Goal: Task Accomplishment & Management: Manage account settings

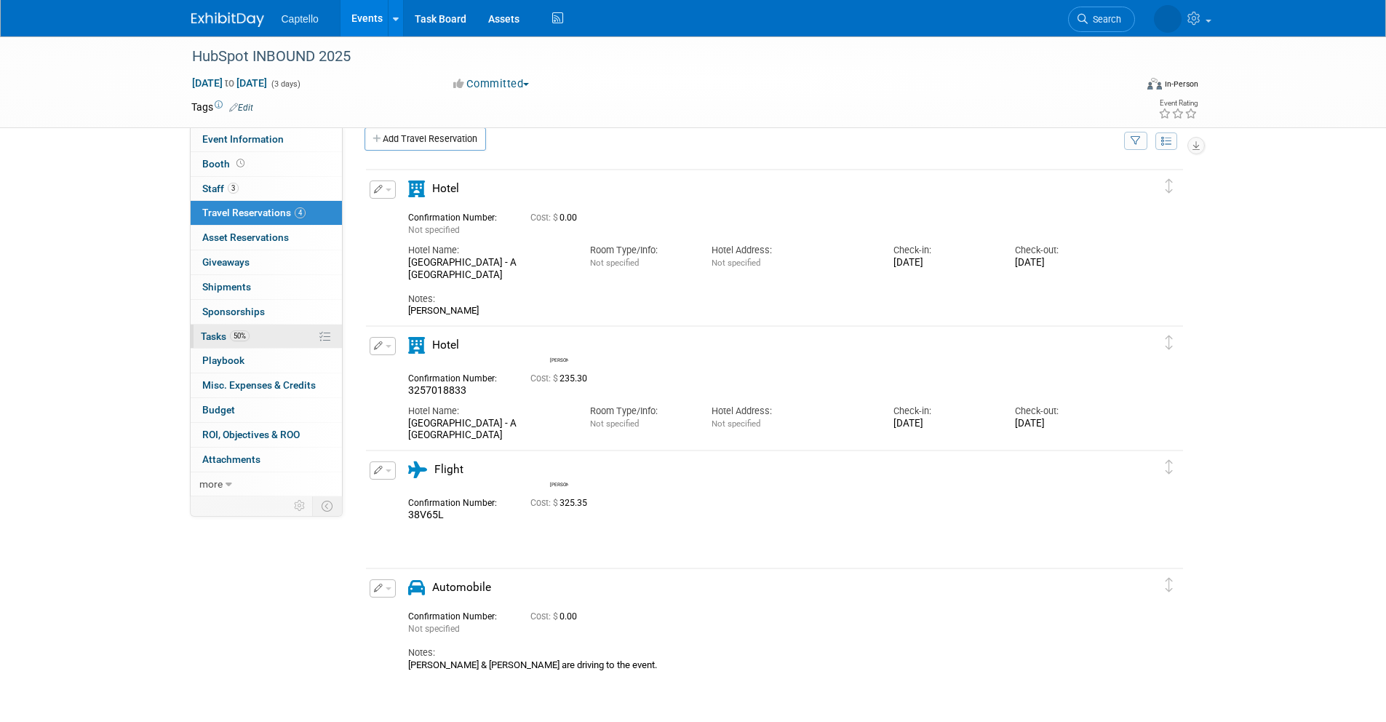
click at [264, 340] on link "50% Tasks 50%" at bounding box center [266, 336] width 151 height 24
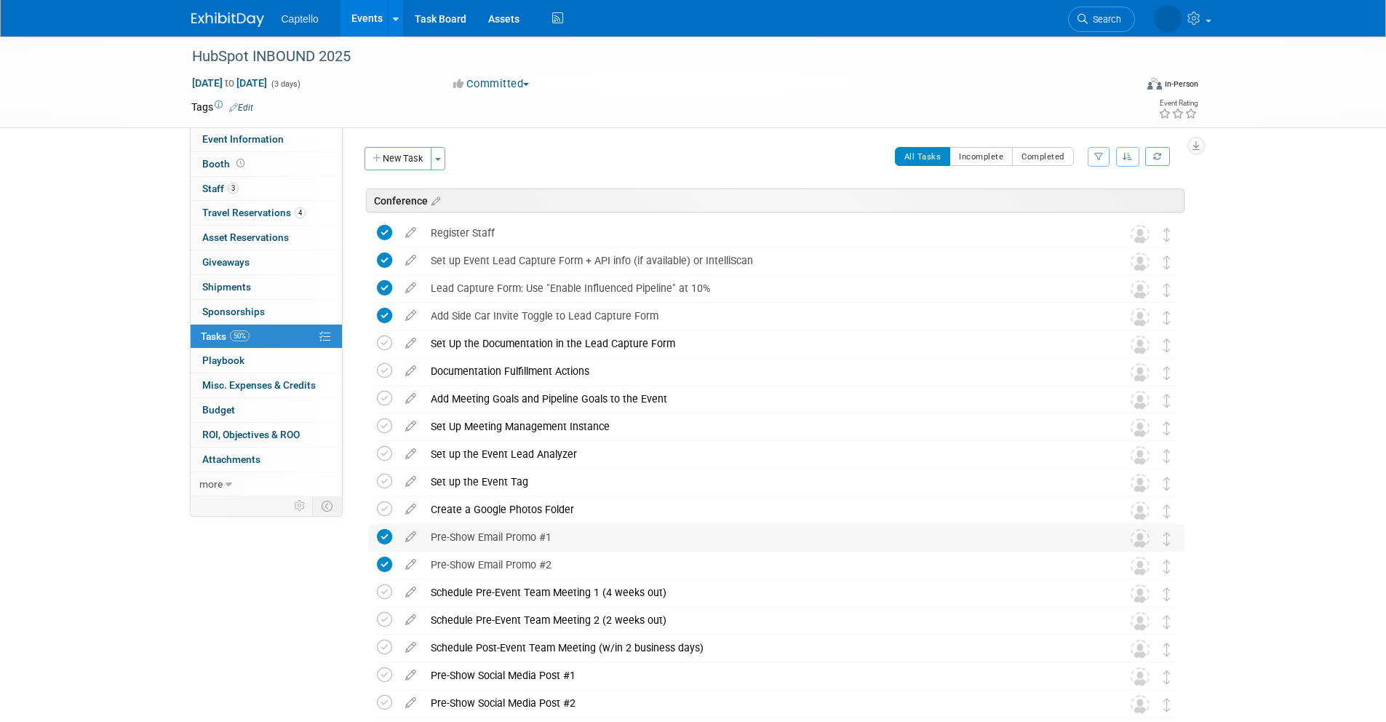
scroll to position [3, 0]
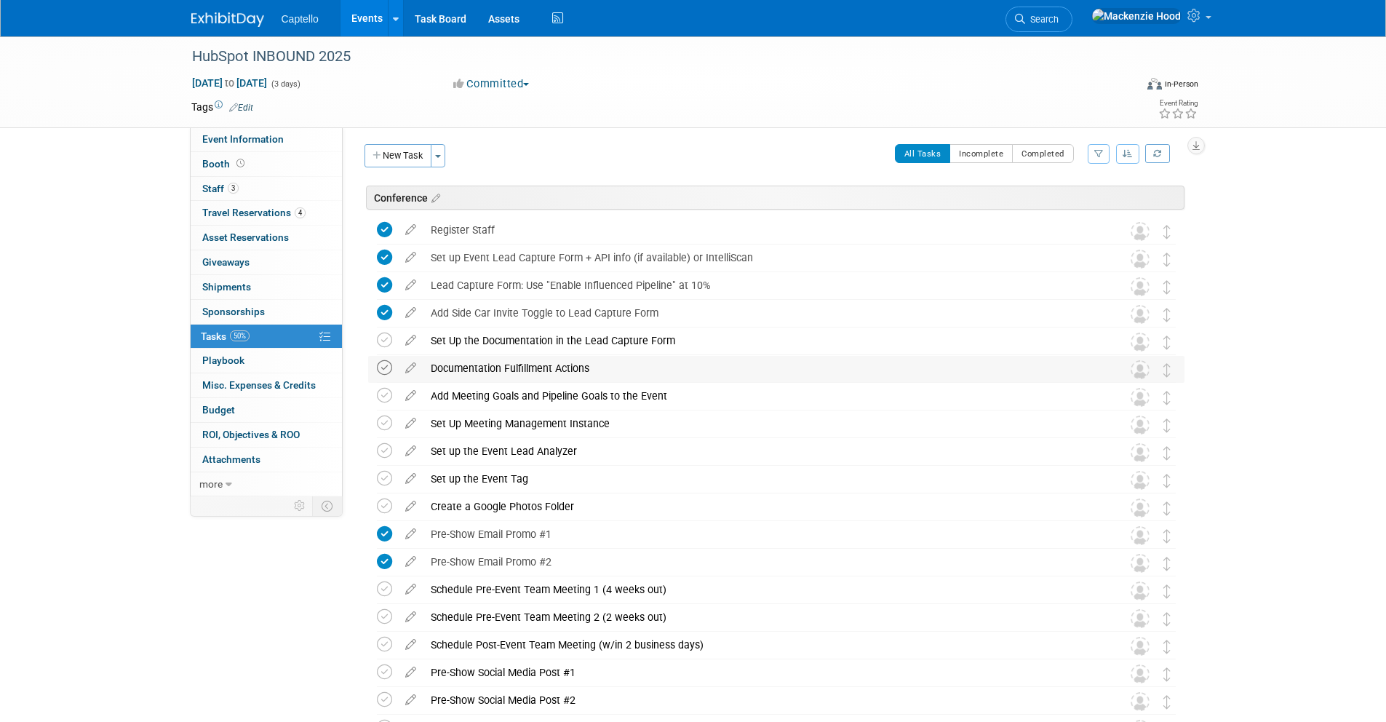
click at [384, 371] on icon at bounding box center [384, 367] width 15 height 15
click at [389, 336] on icon at bounding box center [384, 339] width 15 height 15
click at [383, 398] on icon at bounding box center [384, 395] width 15 height 15
click at [384, 421] on icon at bounding box center [384, 422] width 15 height 15
click at [382, 455] on icon at bounding box center [384, 450] width 15 height 15
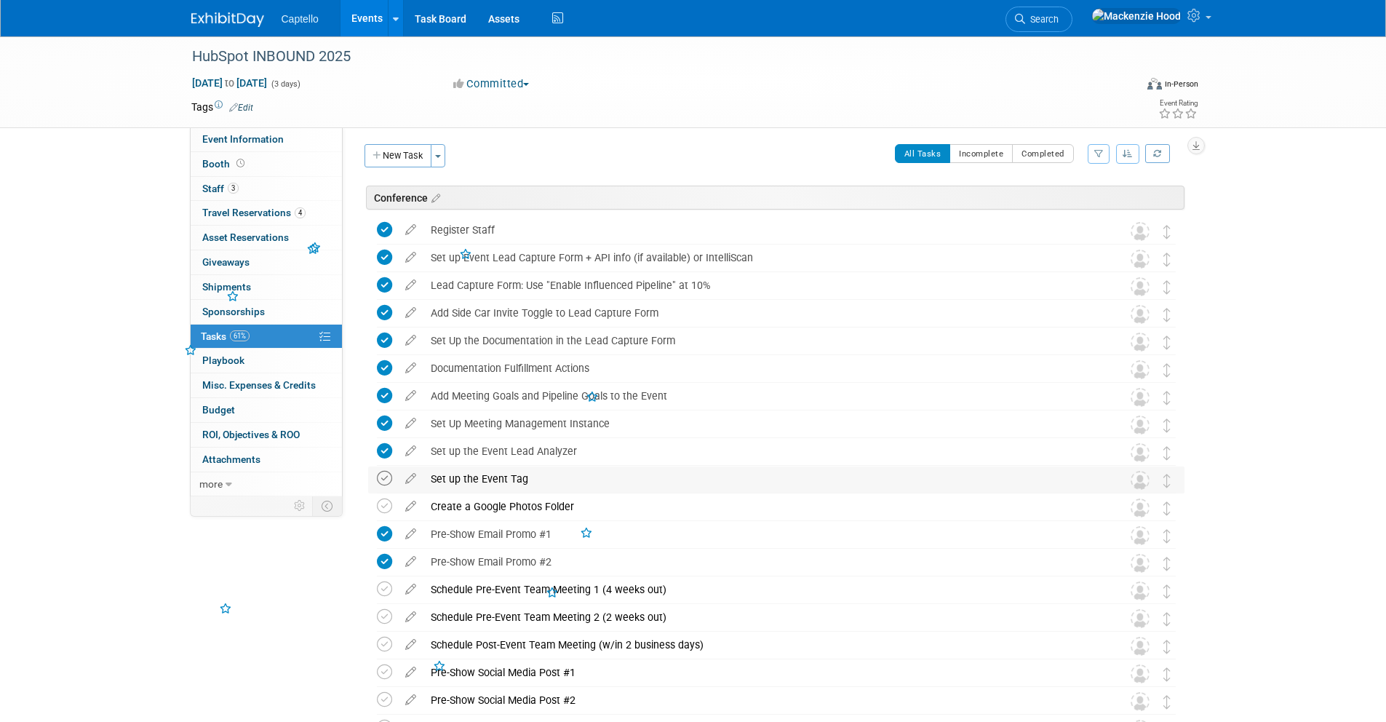
click at [382, 474] on icon at bounding box center [384, 478] width 15 height 15
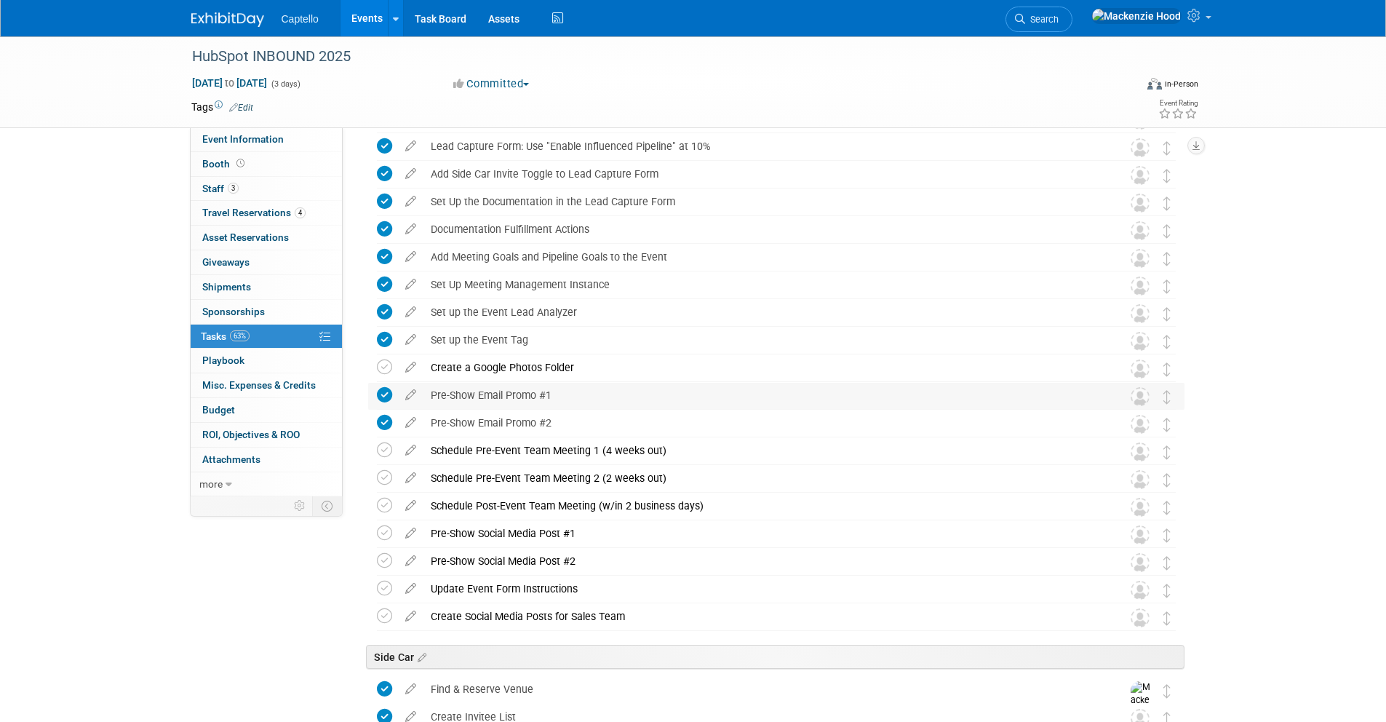
scroll to position [144, 0]
click at [386, 449] on icon at bounding box center [384, 447] width 15 height 15
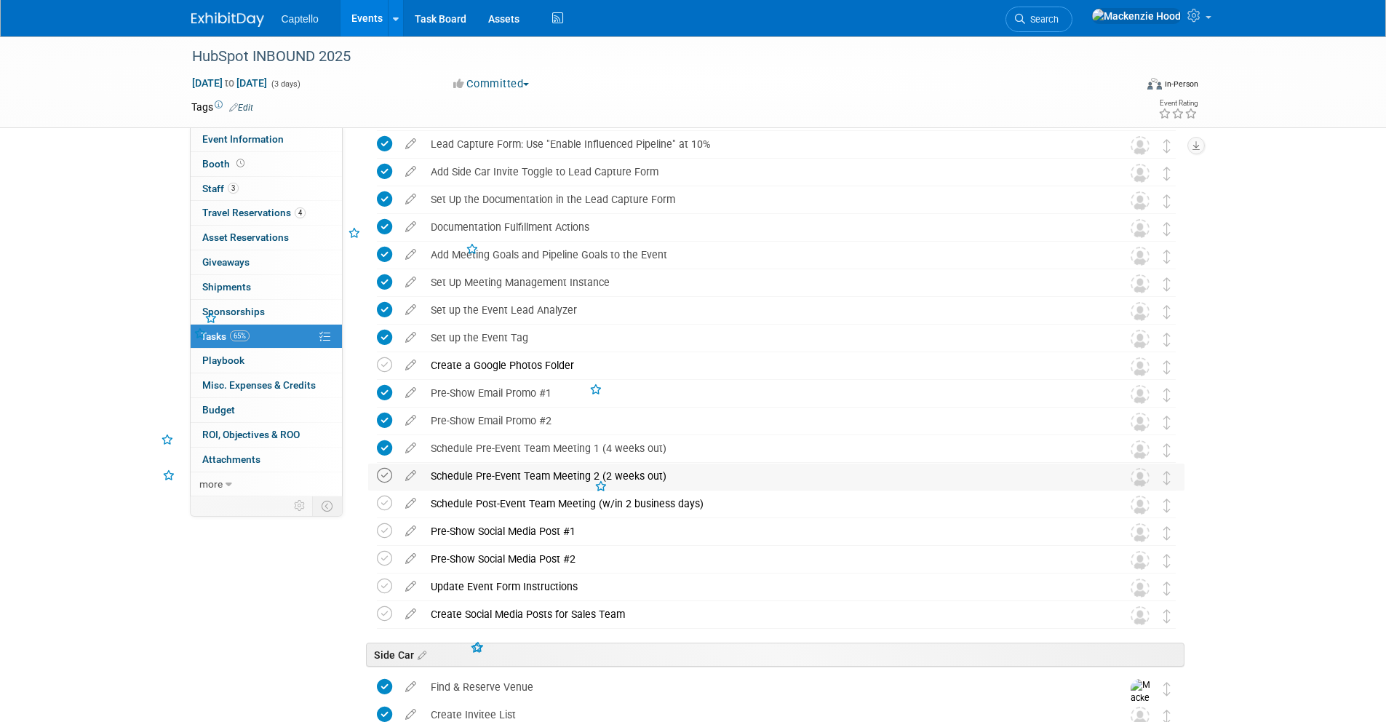
click at [378, 474] on icon at bounding box center [384, 475] width 15 height 15
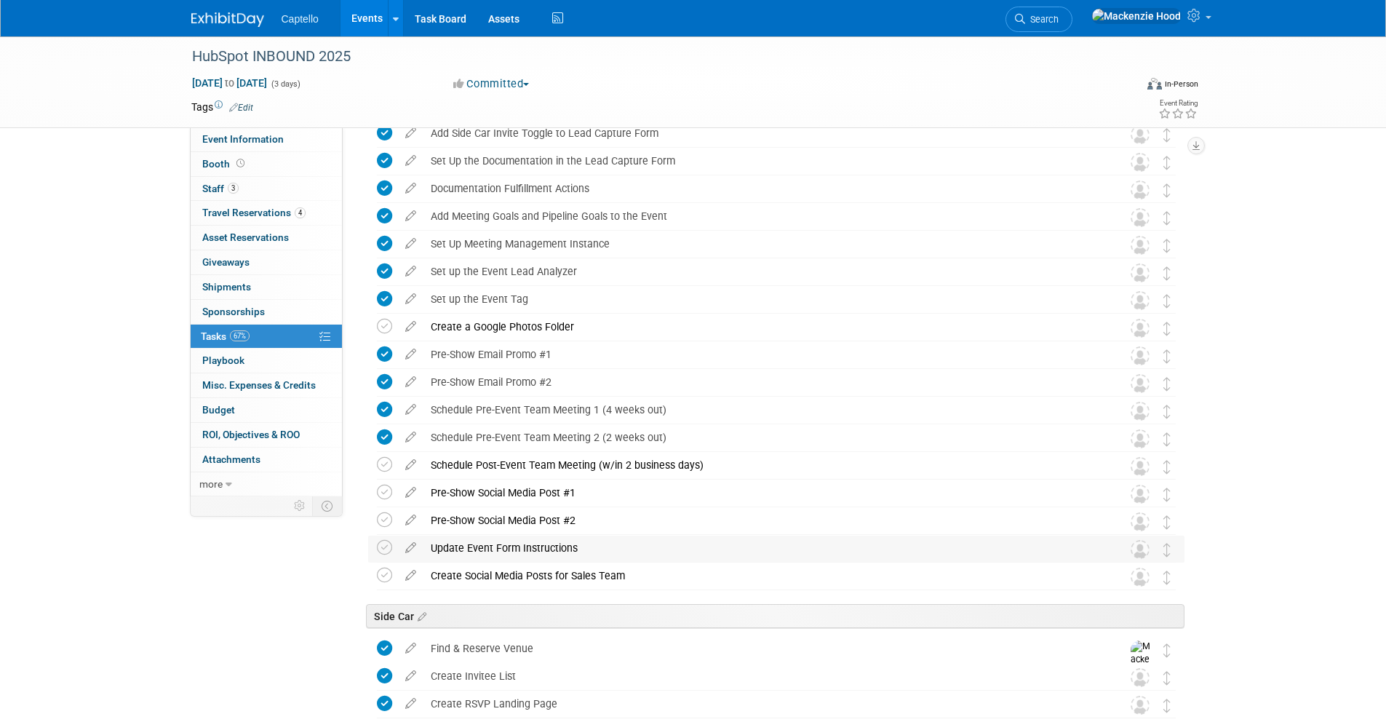
scroll to position [188, 0]
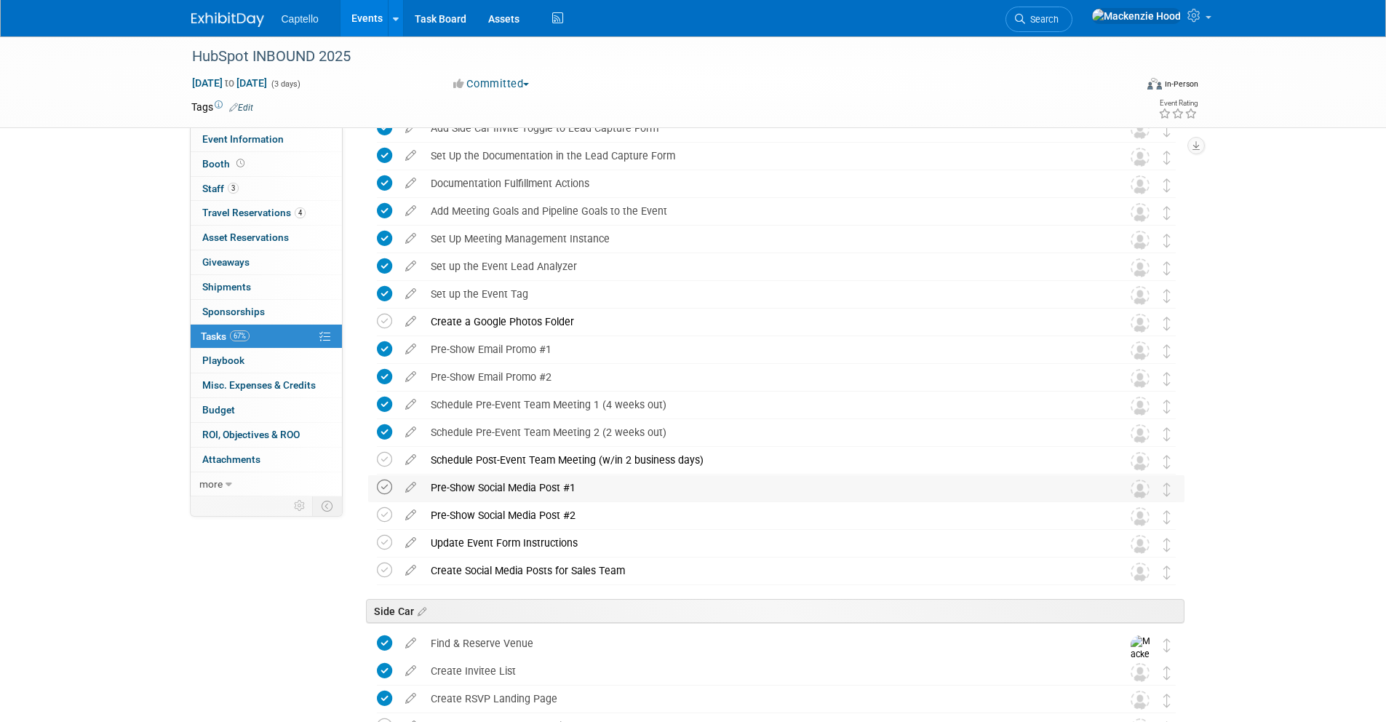
click at [382, 487] on icon at bounding box center [384, 486] width 15 height 15
click at [380, 503] on td at bounding box center [387, 516] width 21 height 26
click at [382, 511] on icon at bounding box center [384, 514] width 15 height 15
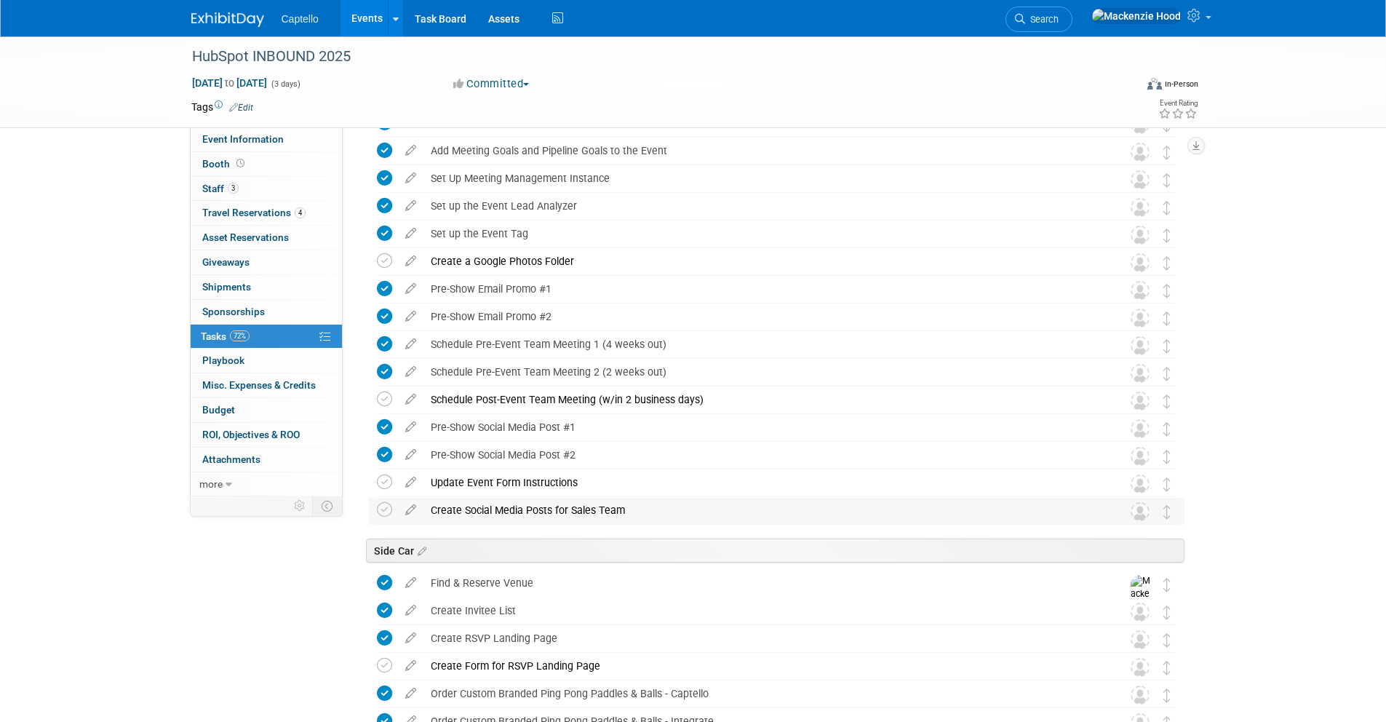
scroll to position [255, 0]
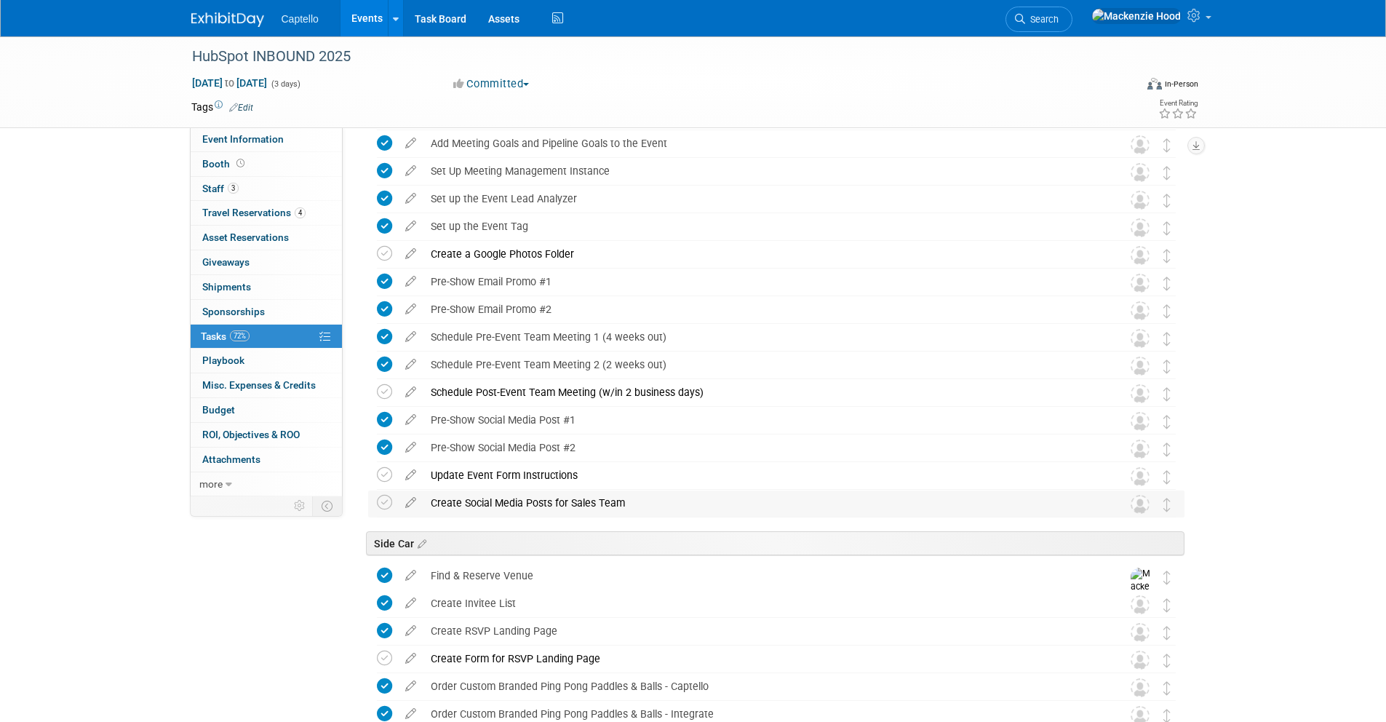
click at [373, 504] on div "Create Social Media Posts for Sales Team Pro tip: Press Ctrl-Enter to submit co…" at bounding box center [776, 503] width 816 height 27
click at [379, 501] on icon at bounding box center [384, 502] width 15 height 15
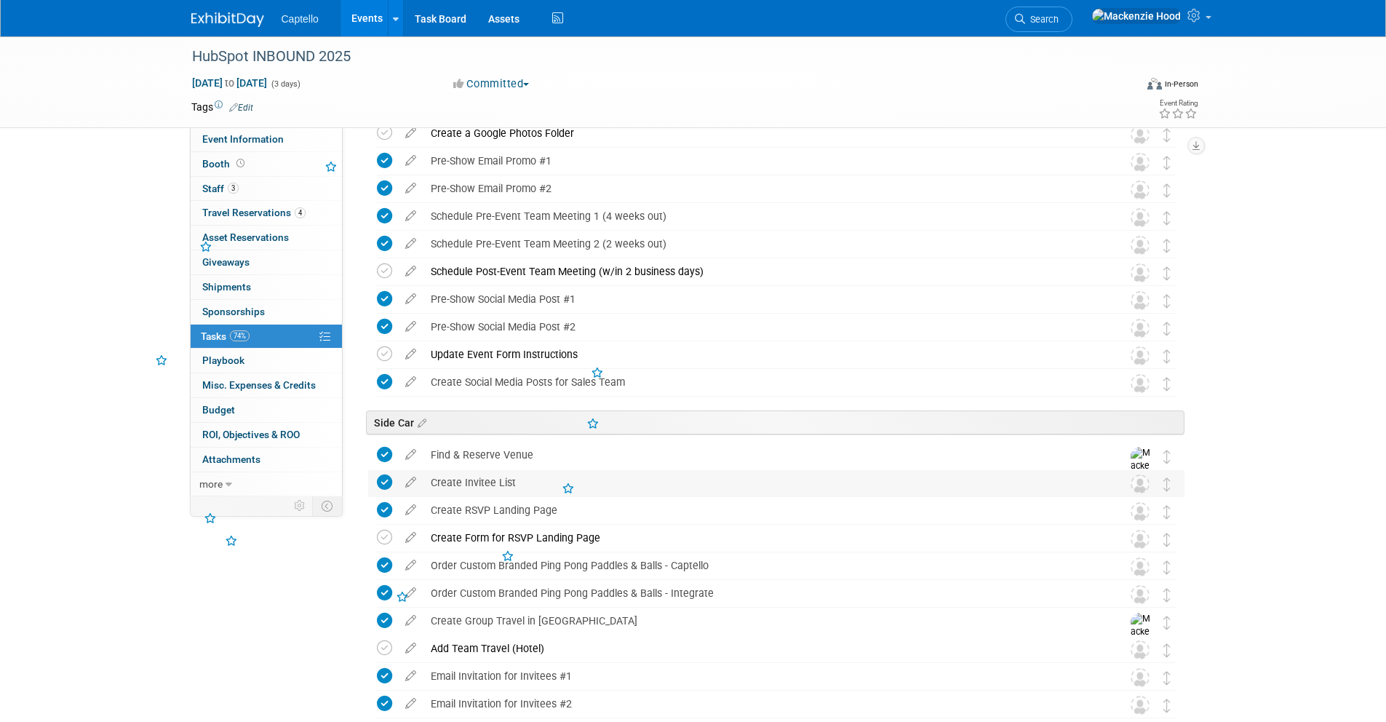
scroll to position [477, 0]
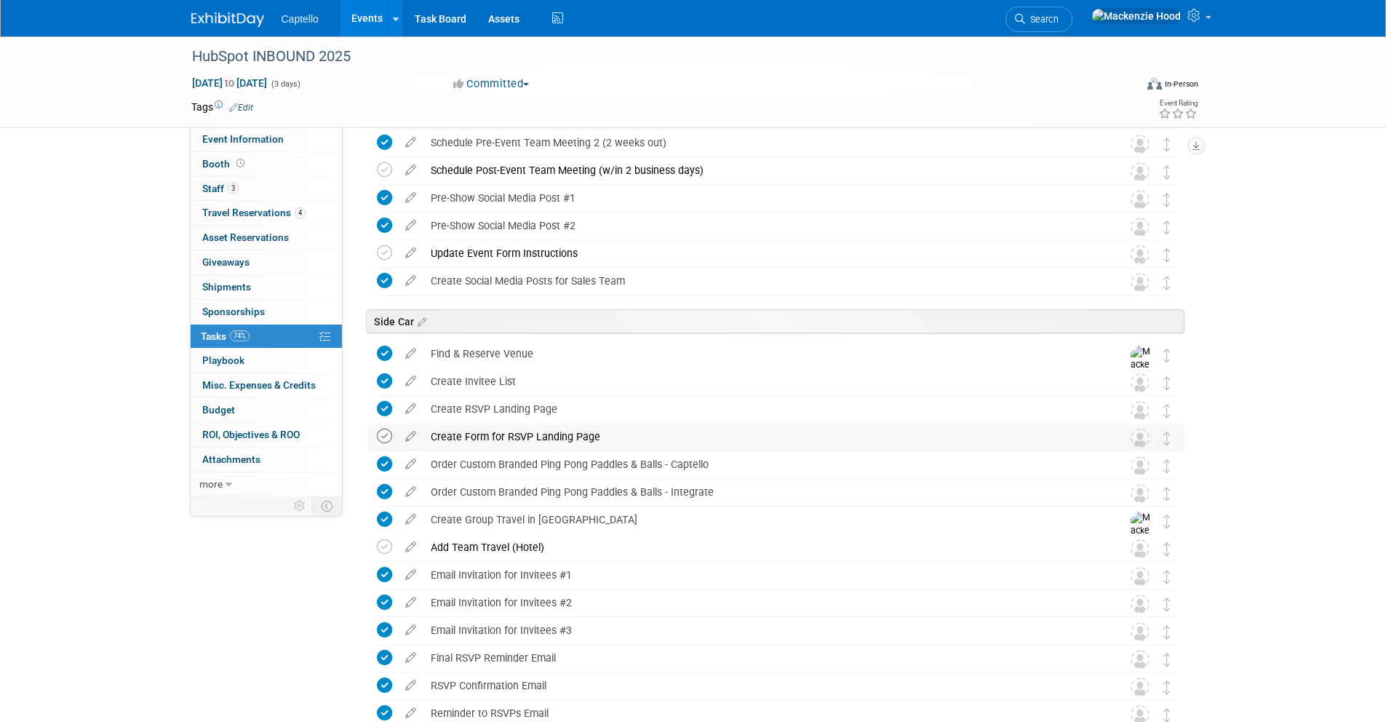
click at [379, 433] on icon at bounding box center [384, 436] width 15 height 15
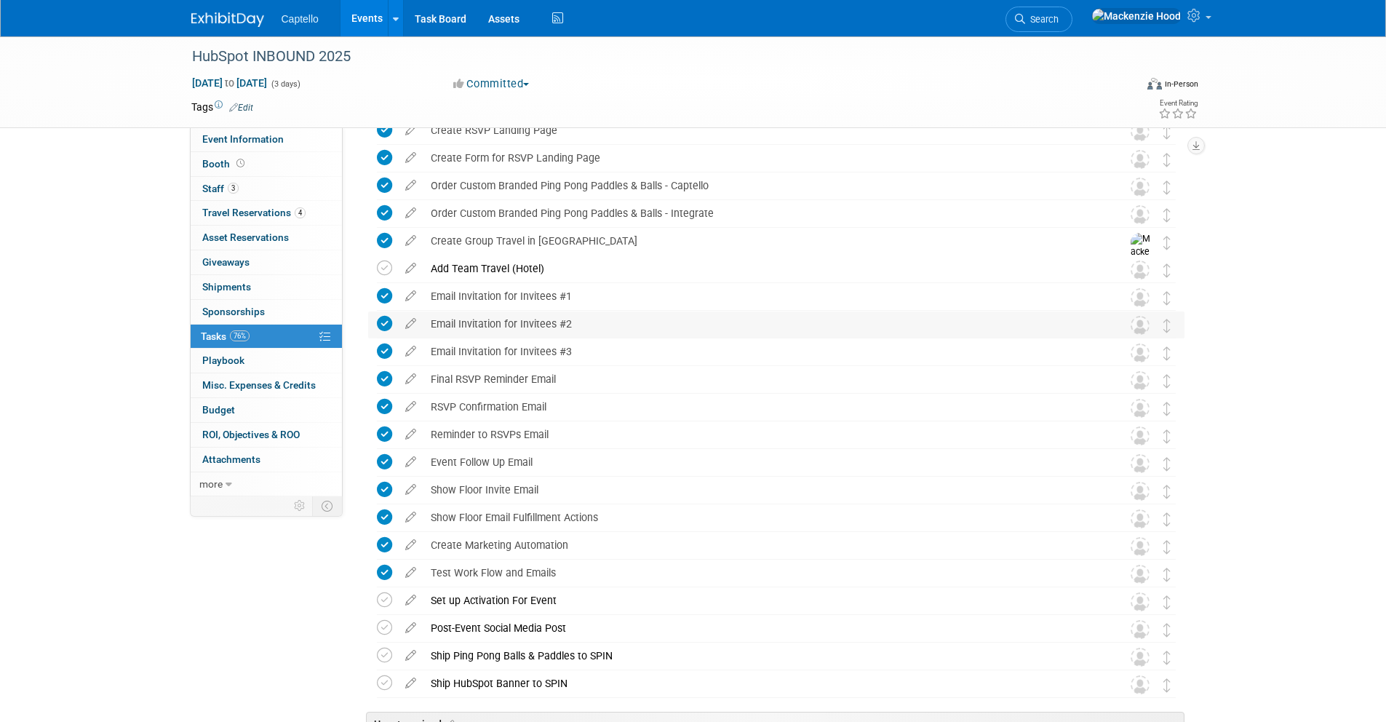
scroll to position [949, 0]
